Goal: Transaction & Acquisition: Purchase product/service

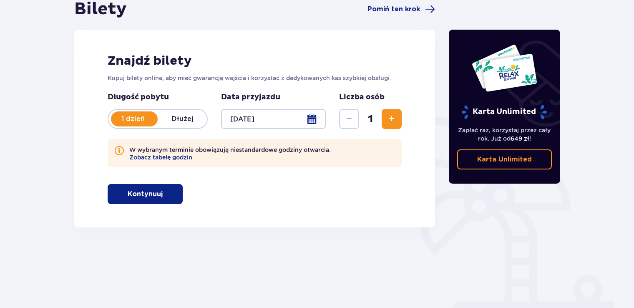
scroll to position [117, 0]
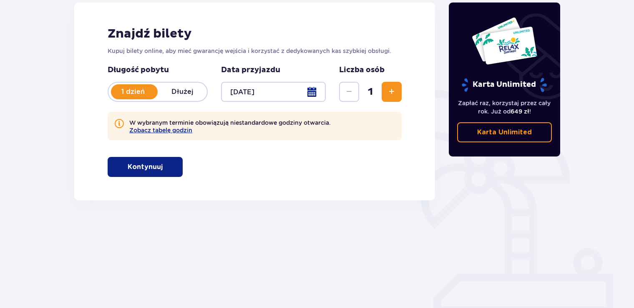
click at [275, 85] on div at bounding box center [273, 92] width 105 height 20
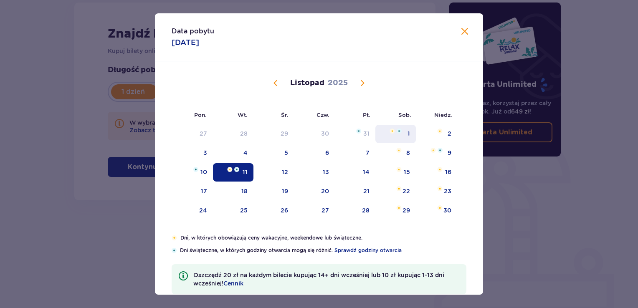
click at [406, 133] on div "1" at bounding box center [395, 134] width 40 height 18
type input "[DATE]"
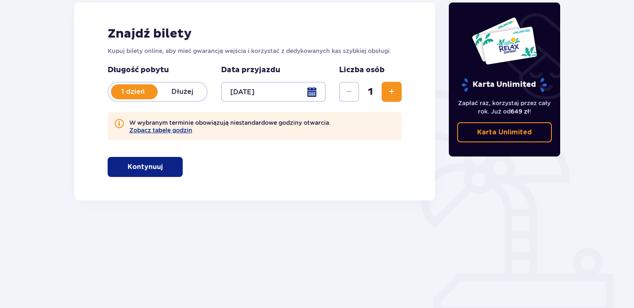
click at [172, 170] on button "Kontynuuj" at bounding box center [145, 167] width 75 height 20
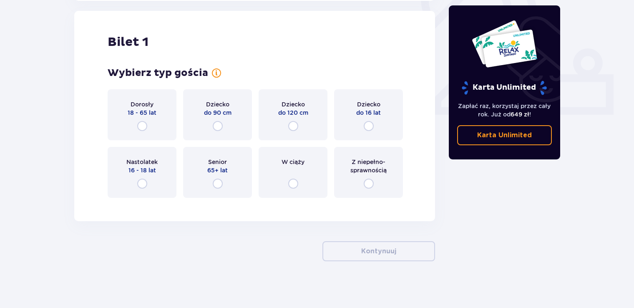
scroll to position [317, 0]
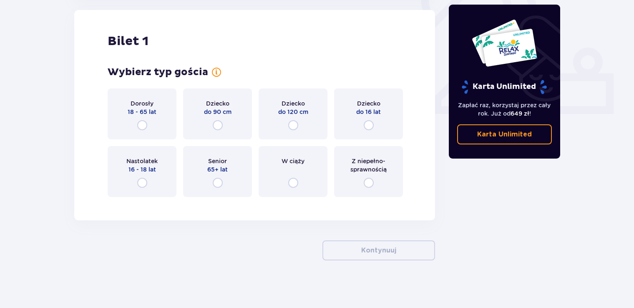
click at [140, 124] on input "radio" at bounding box center [142, 125] width 10 height 10
radio input "true"
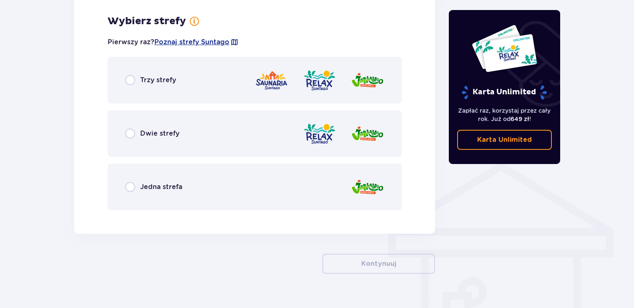
scroll to position [521, 0]
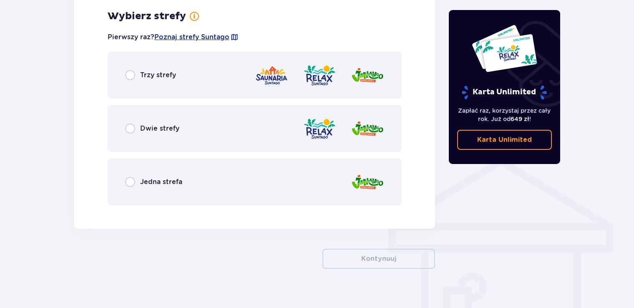
click at [158, 73] on span "Trzy strefy" at bounding box center [158, 75] width 36 height 9
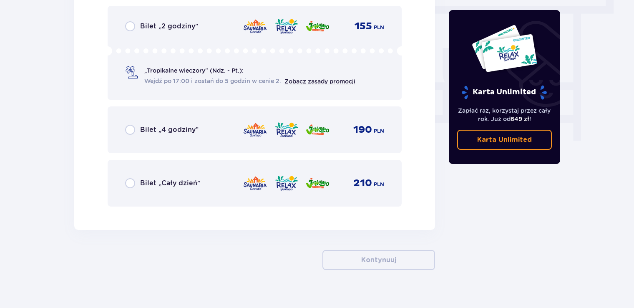
scroll to position [771, 0]
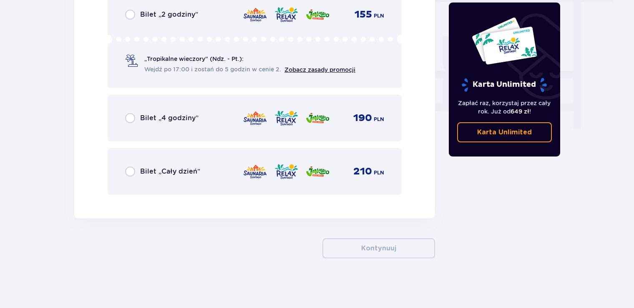
click at [180, 165] on div "Bilet „Cały dzień” 210 PLN" at bounding box center [254, 172] width 259 height 18
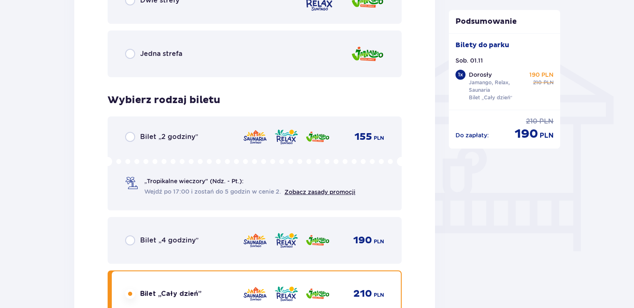
scroll to position [648, 0]
